Goal: Task Accomplishment & Management: Manage account settings

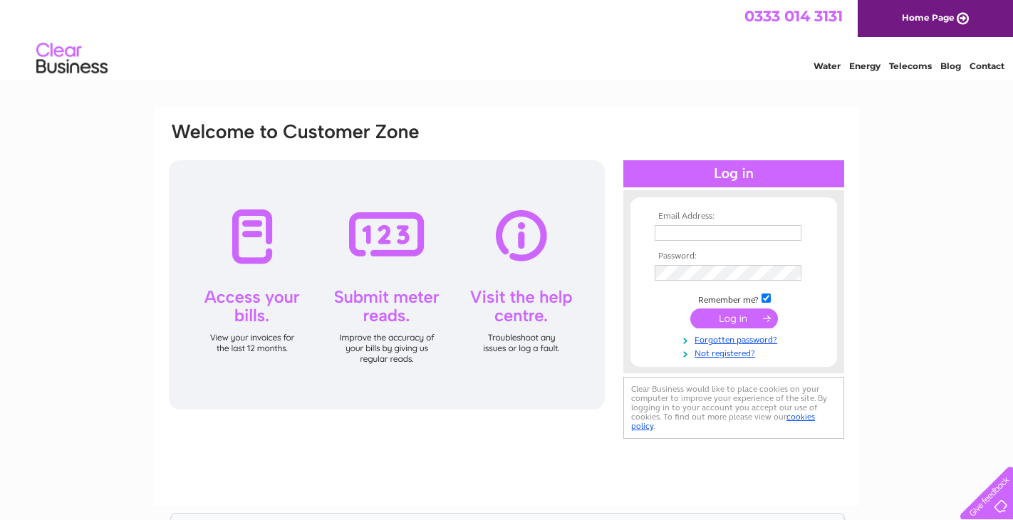
type input "voiture.classique@yahoo.co.uk"
click at [734, 318] on input "submit" at bounding box center [734, 318] width 88 height 20
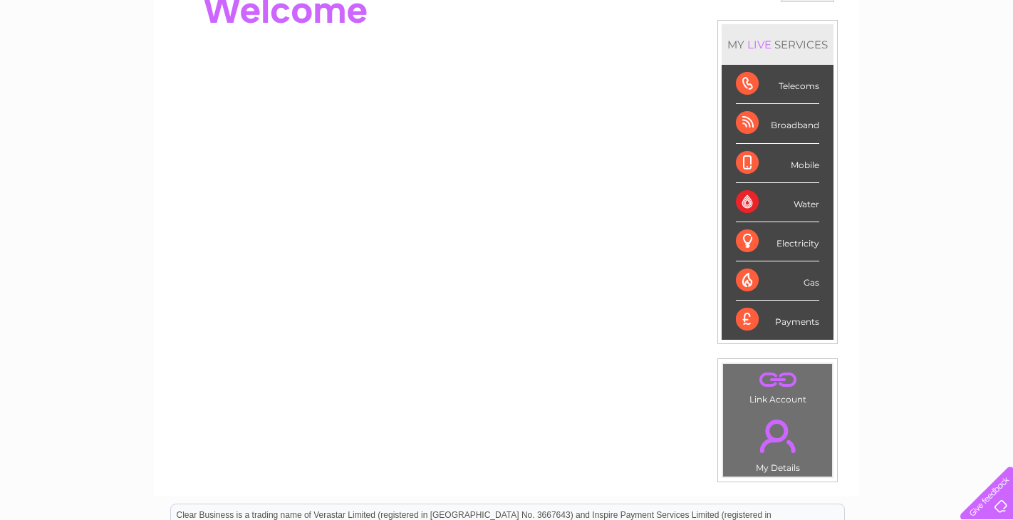
scroll to position [142, 0]
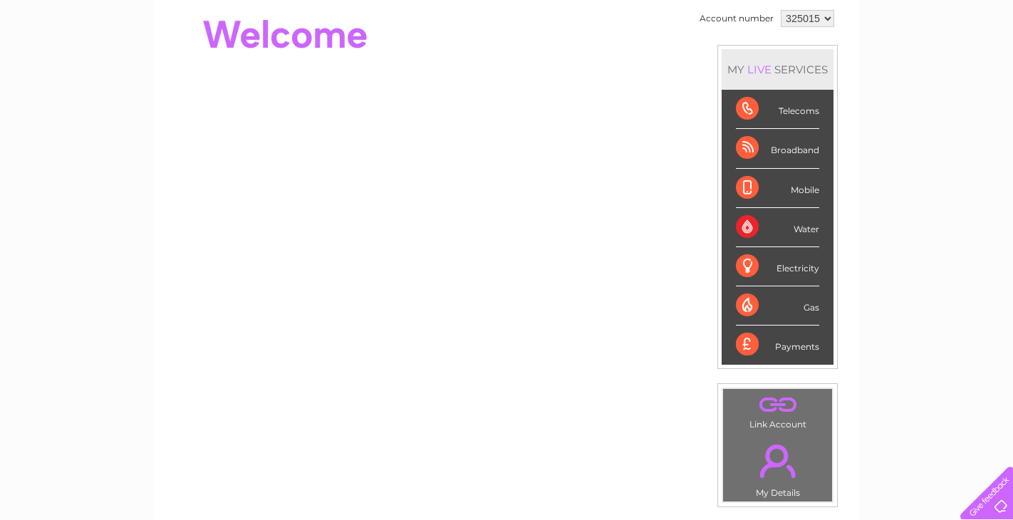
click at [782, 404] on link "." at bounding box center [778, 405] width 102 height 25
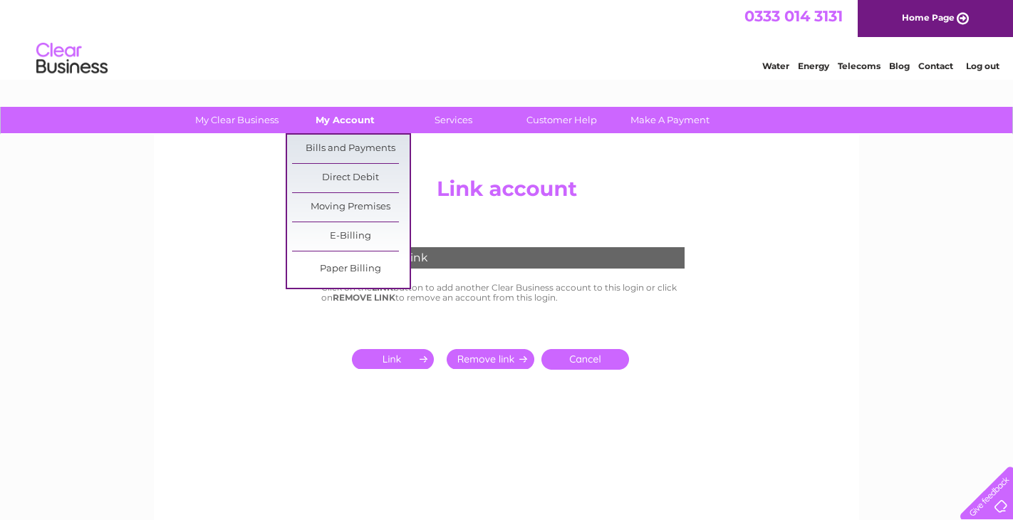
click at [337, 119] on link "My Account" at bounding box center [345, 120] width 118 height 26
